Goal: Information Seeking & Learning: Learn about a topic

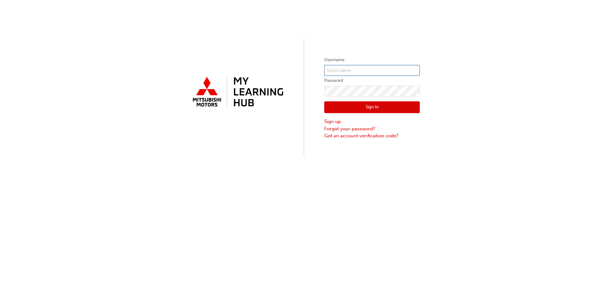
type input "[PERSON_NAME][EMAIL_ADDRESS][DOMAIN_NAME]"
click at [375, 109] on button "Sign In" at bounding box center [372, 107] width 96 height 12
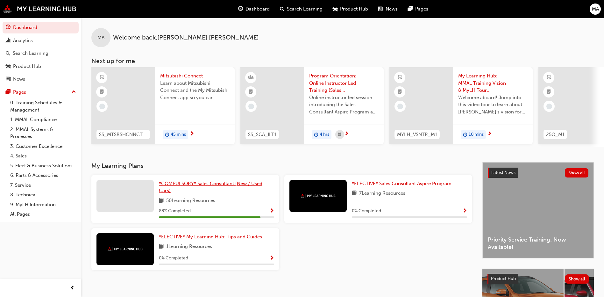
click at [186, 188] on span "*COMPULSORY* Sales Consultant (New / Used Cars)" at bounding box center [211, 187] width 104 height 13
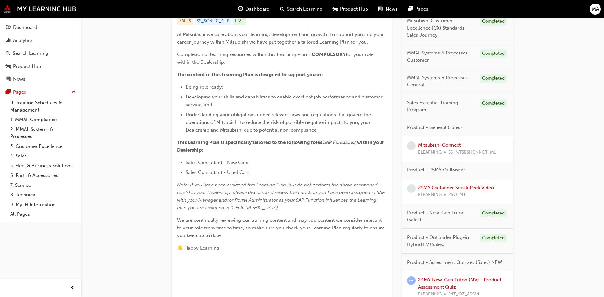
scroll to position [159, 0]
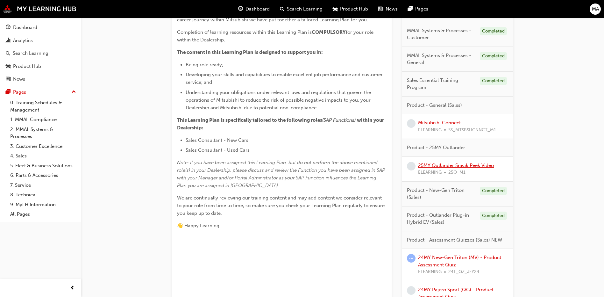
click at [451, 165] on link "25MY Outlander Sneak Peek Video" at bounding box center [456, 165] width 76 height 6
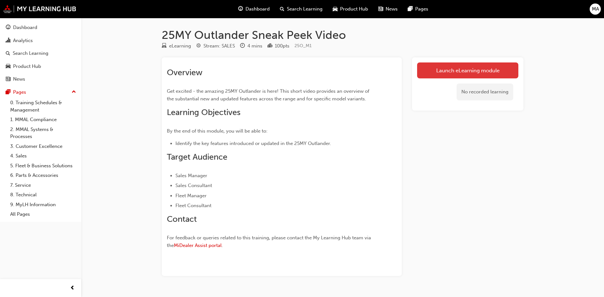
click at [472, 72] on link "Launch eLearning module" at bounding box center [467, 70] width 101 height 16
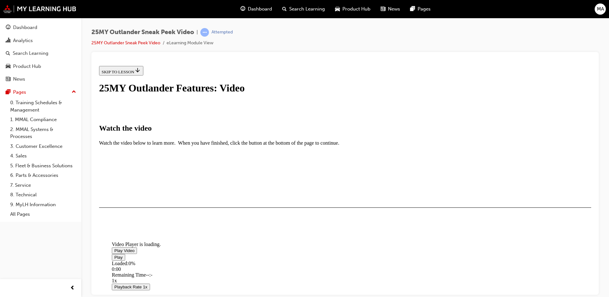
scroll to position [32, 0]
click at [114, 248] on span "Video player" at bounding box center [114, 250] width 0 height 5
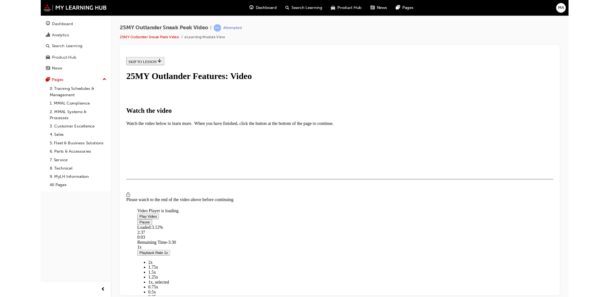
scroll to position [32, 0]
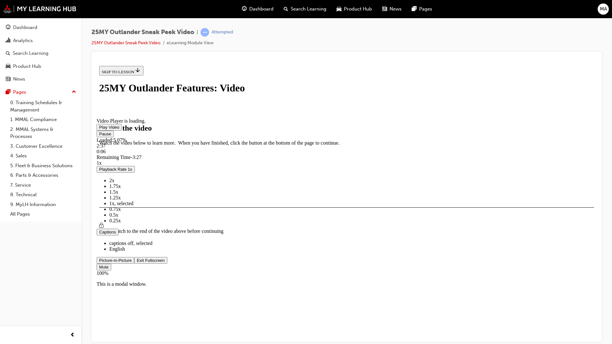
click at [596, 276] on div "Mute 100%" at bounding box center [347, 269] width 500 height 12
click at [134, 257] on button "Exit Fullscreen" at bounding box center [150, 260] width 33 height 7
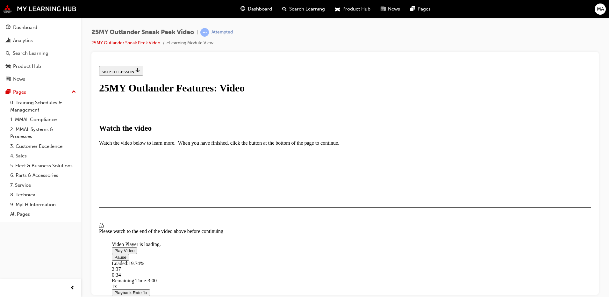
click at [207, 226] on video "Video player" at bounding box center [160, 210] width 96 height 48
